Goal: Information Seeking & Learning: Find specific page/section

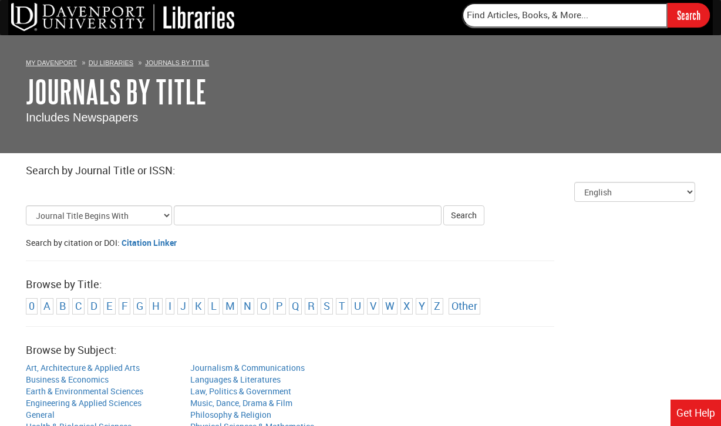
scroll to position [106, 0]
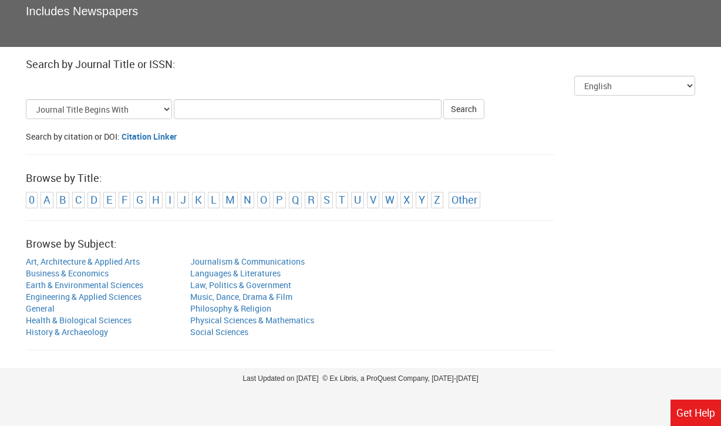
click at [80, 207] on li "C" at bounding box center [78, 200] width 12 height 16
click at [78, 206] on link "C" at bounding box center [78, 200] width 6 height 14
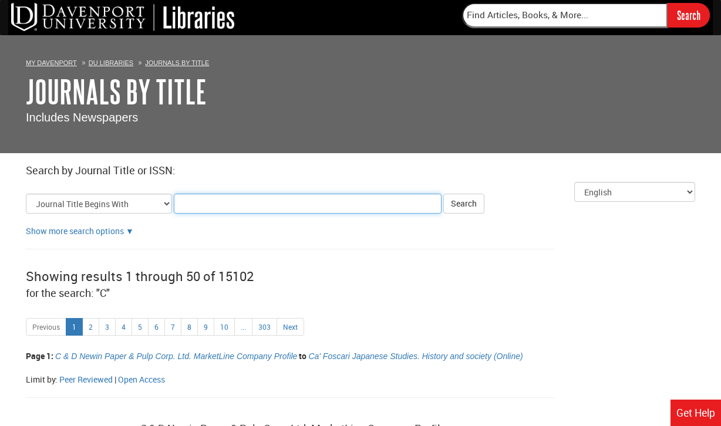
click at [206, 207] on input "Title Search Criteria" at bounding box center [308, 204] width 268 height 20
type input "cinhal"
click button "Search" at bounding box center [463, 204] width 41 height 20
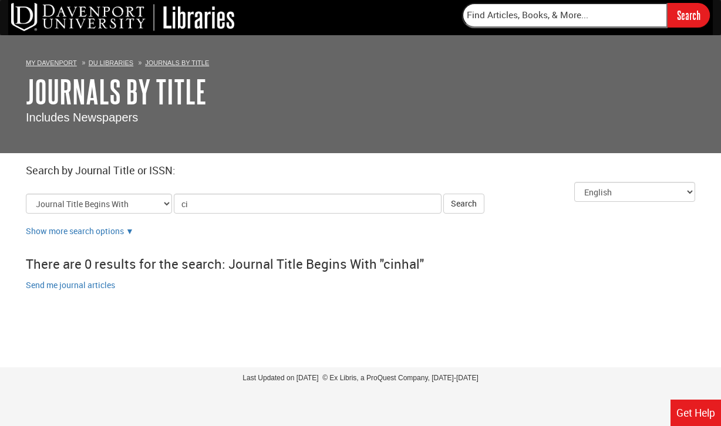
type input "cin"
click button "Search" at bounding box center [463, 204] width 41 height 20
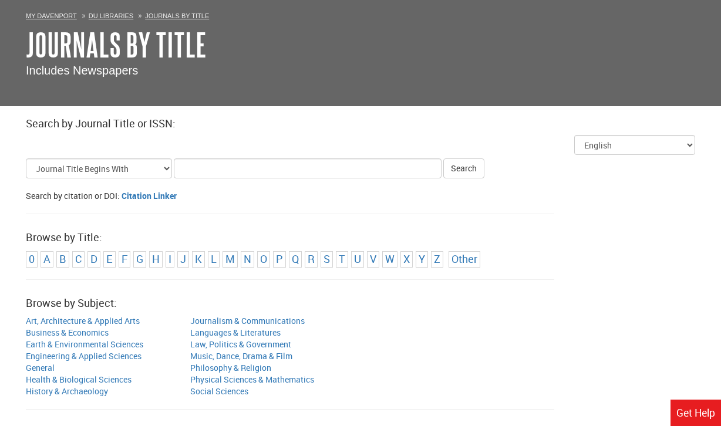
scroll to position [49, 0]
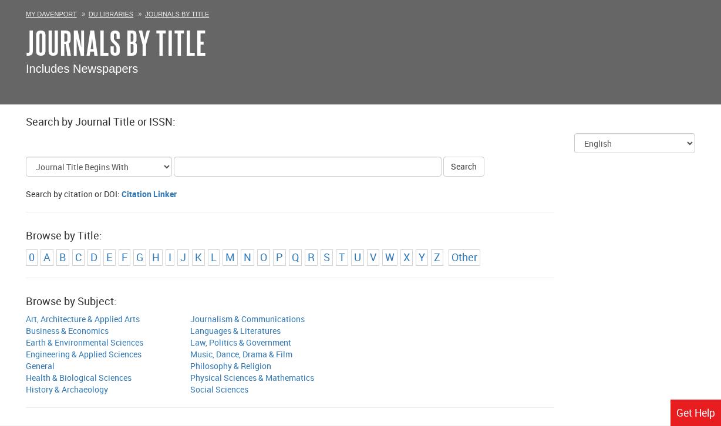
scroll to position [106, 0]
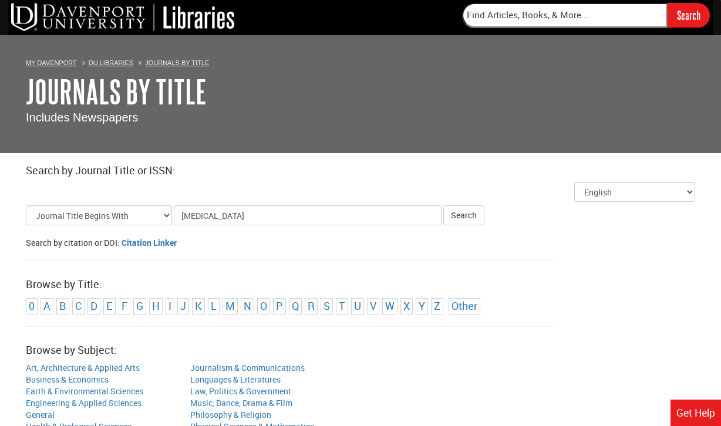
type input "[MEDICAL_DATA]"
click at [443, 206] on button "Search" at bounding box center [463, 216] width 41 height 20
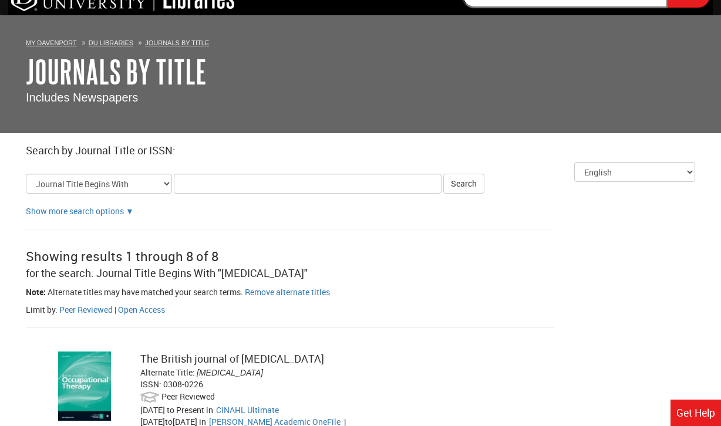
scroll to position [19, 0]
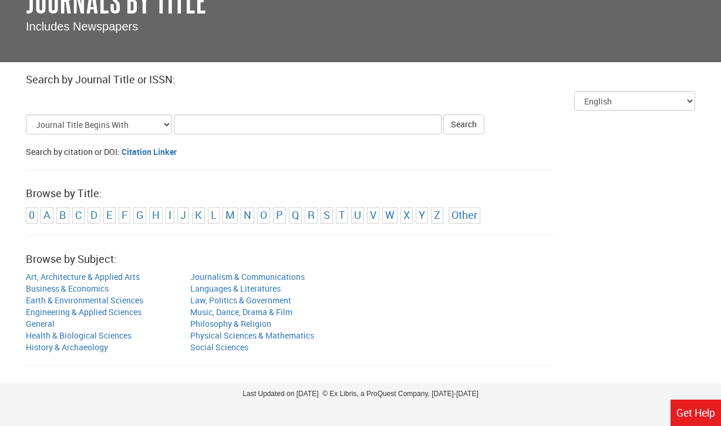
scroll to position [106, 0]
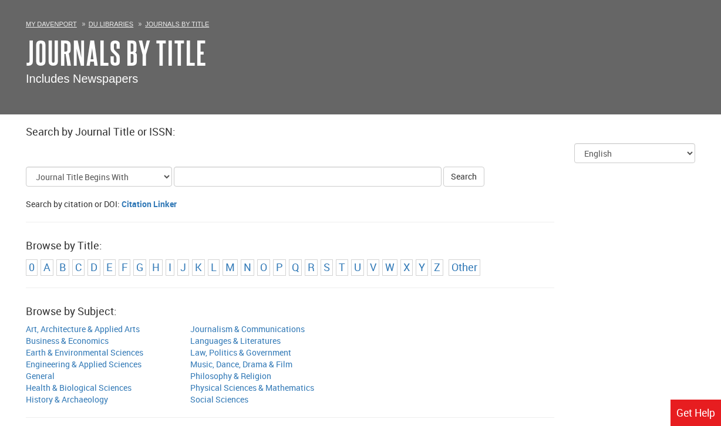
scroll to position [47, 0]
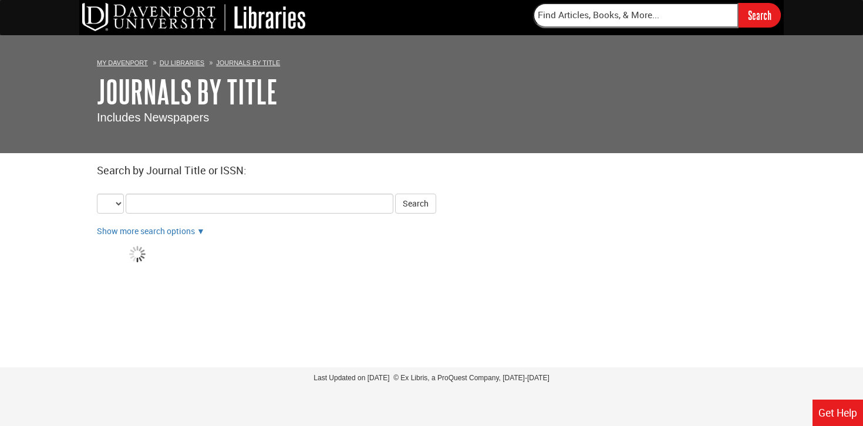
select select "alternate_title_begins"
